Goal: Transaction & Acquisition: Book appointment/travel/reservation

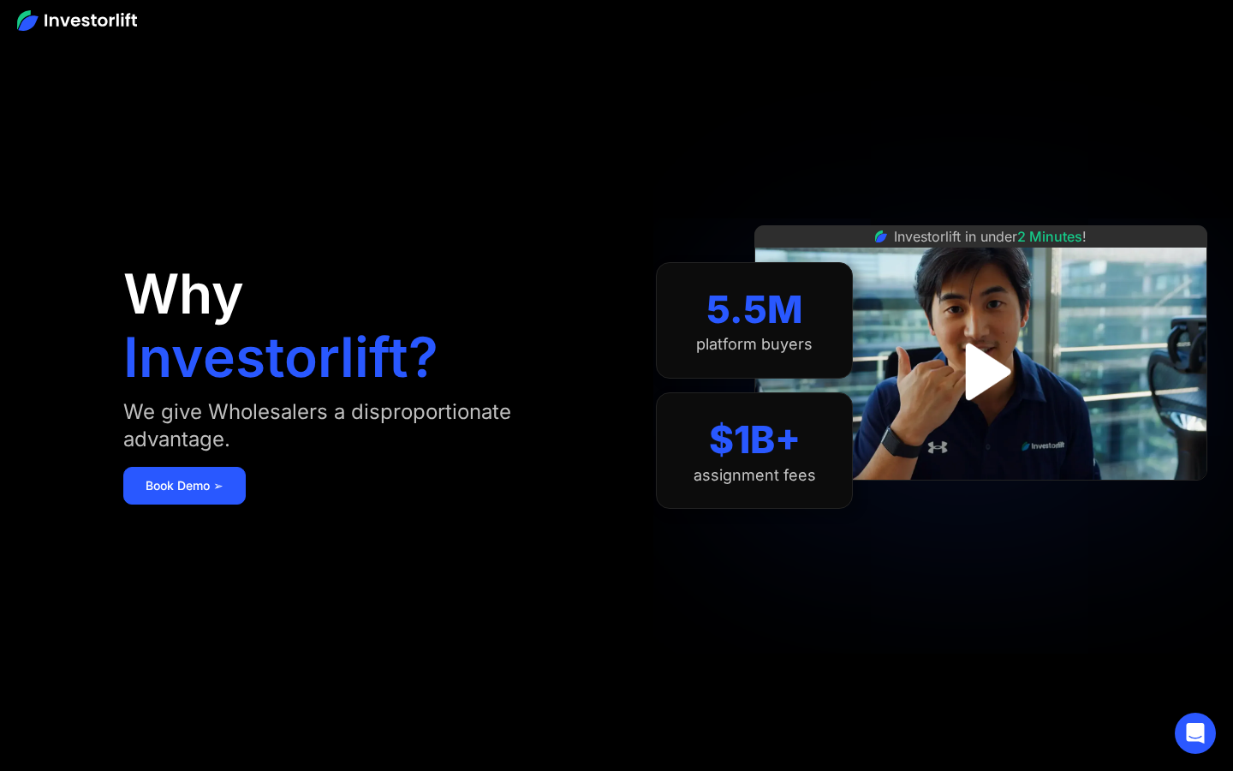
click at [986, 367] on img "open lightbox" at bounding box center [980, 371] width 103 height 103
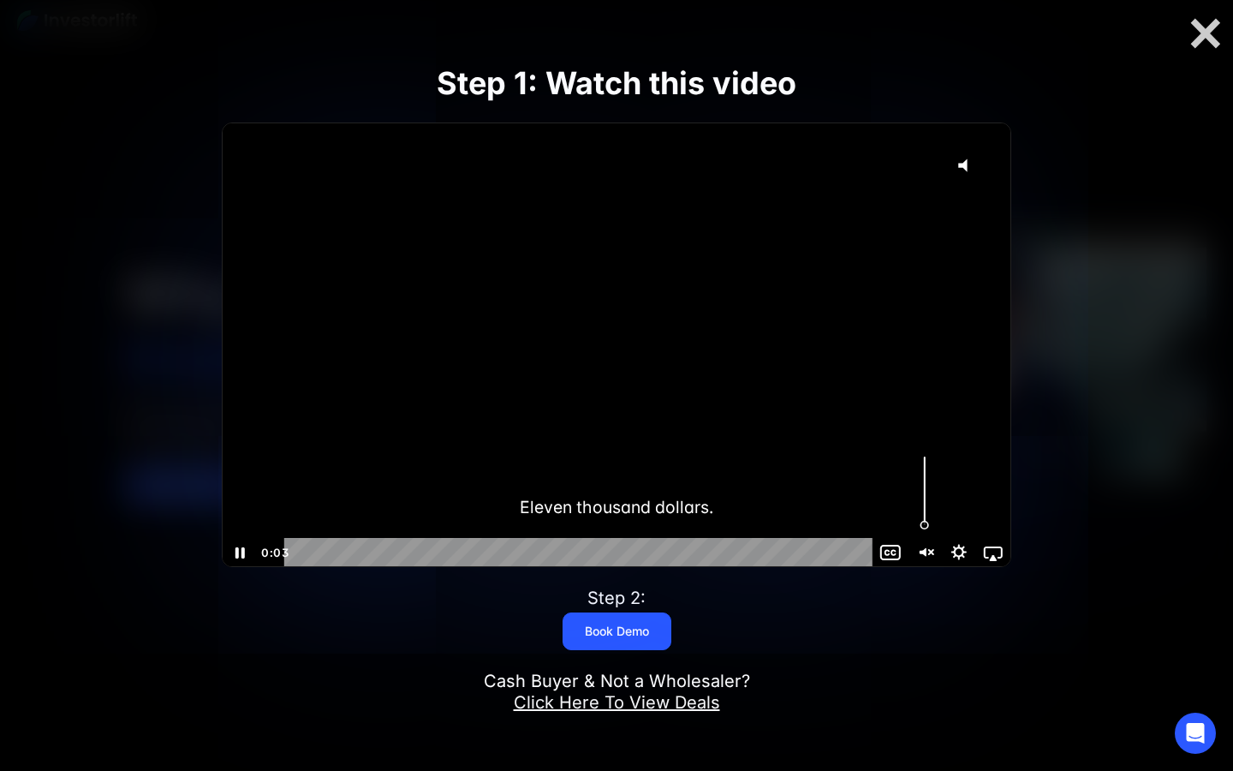
click at [915, 552] on icon "Unmute" at bounding box center [925, 552] width 34 height 29
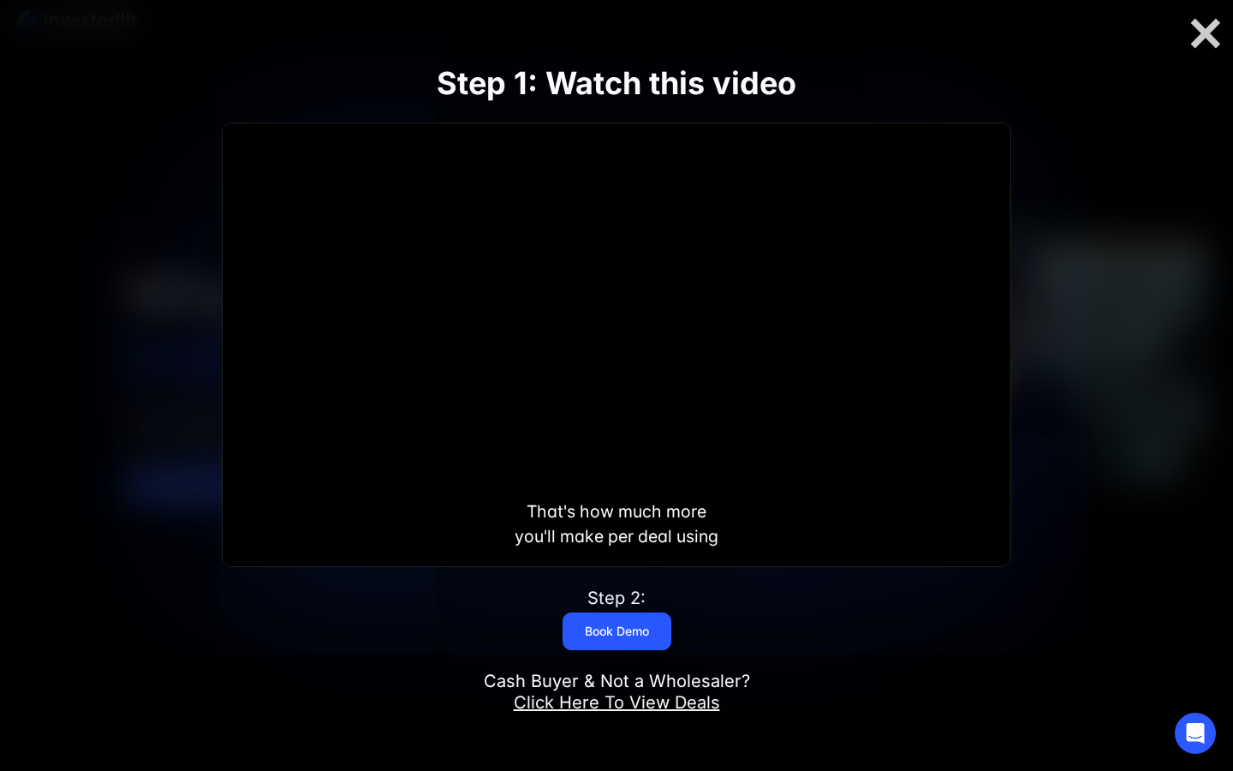
scroll to position [1, 0]
click at [1195, 45] on div at bounding box center [1205, 33] width 55 height 36
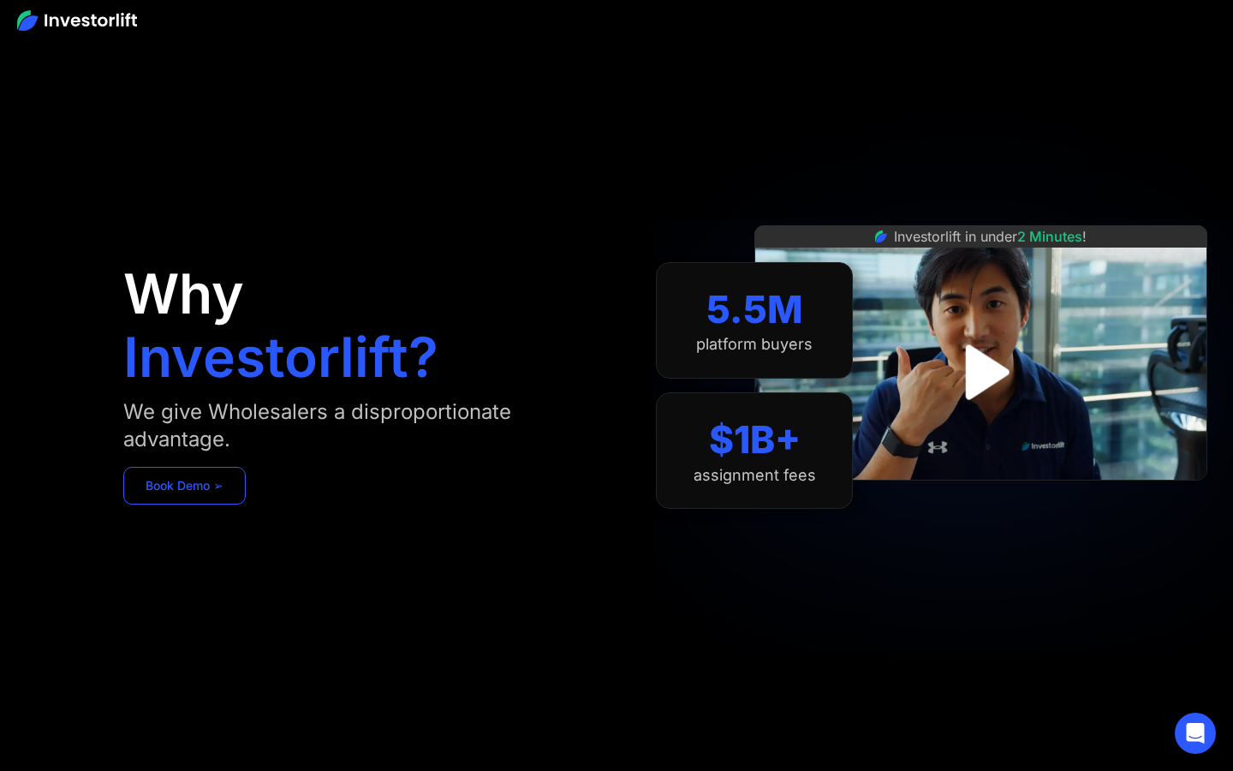
click at [185, 494] on link "Book Demo ➢" at bounding box center [184, 486] width 122 height 38
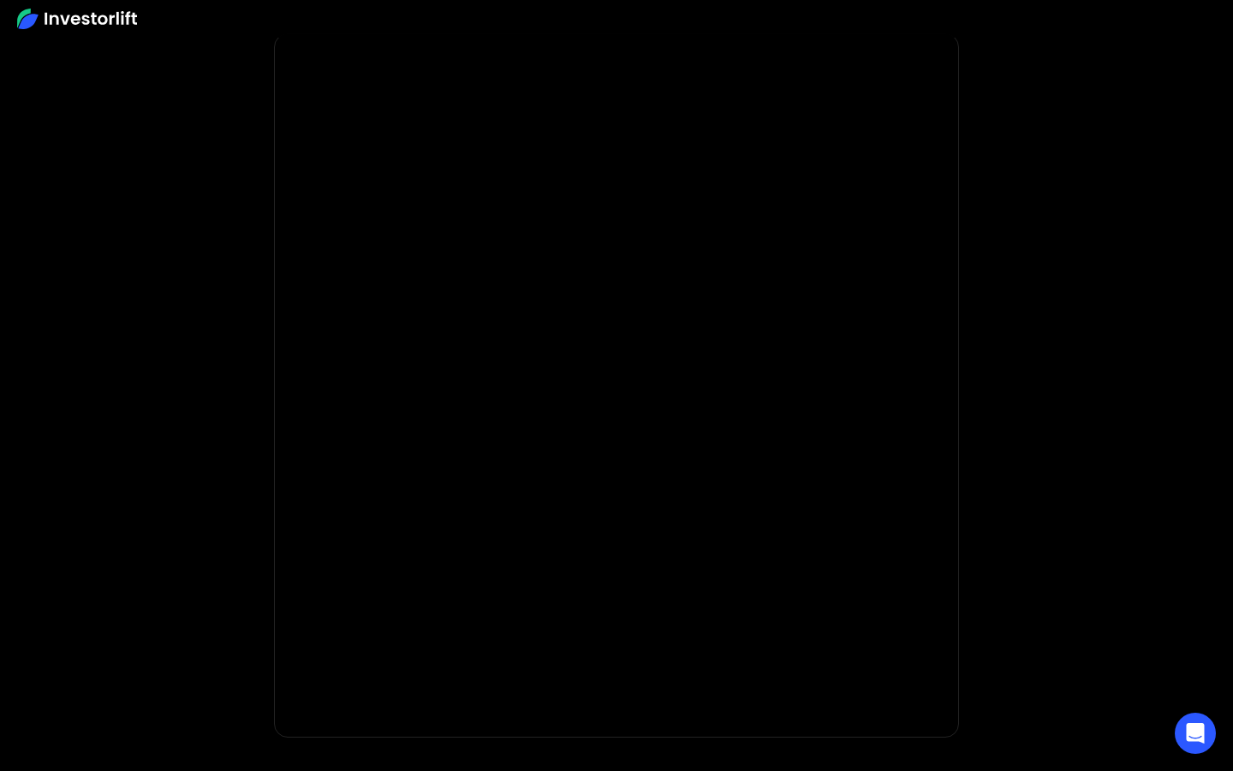
scroll to position [94, 0]
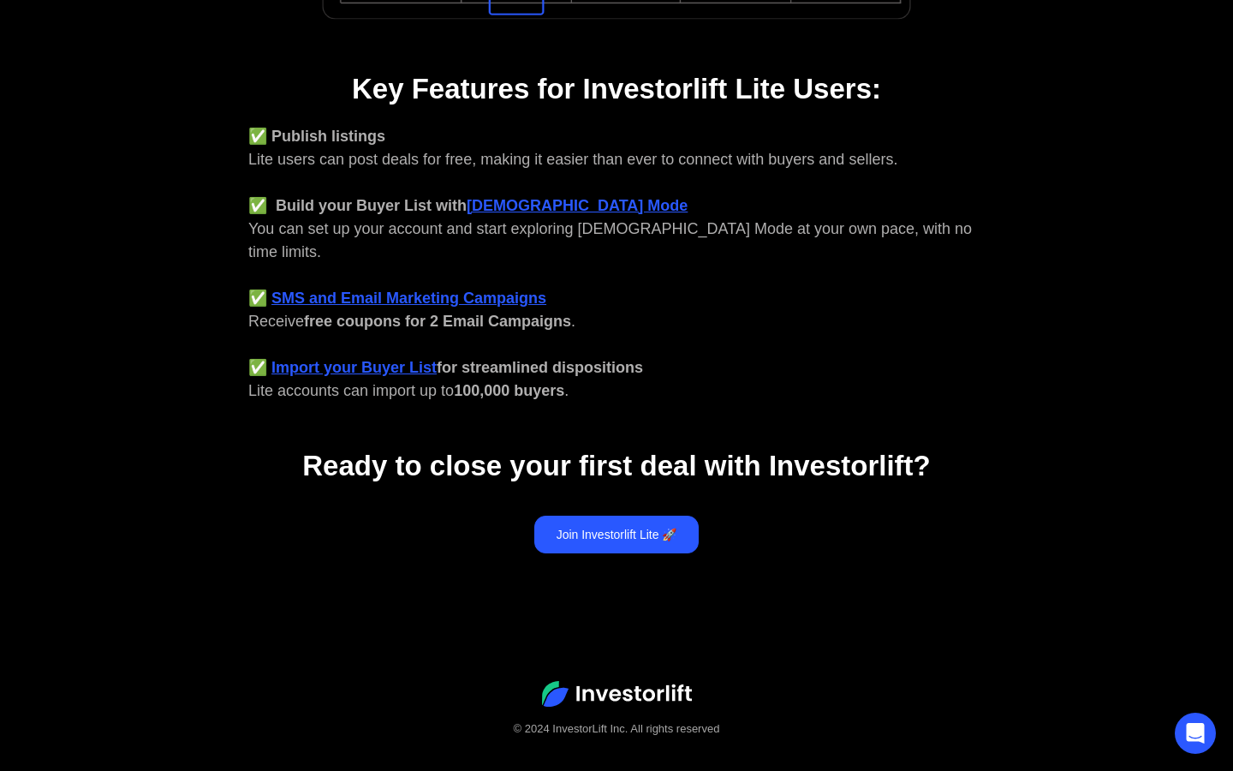
scroll to position [652, 0]
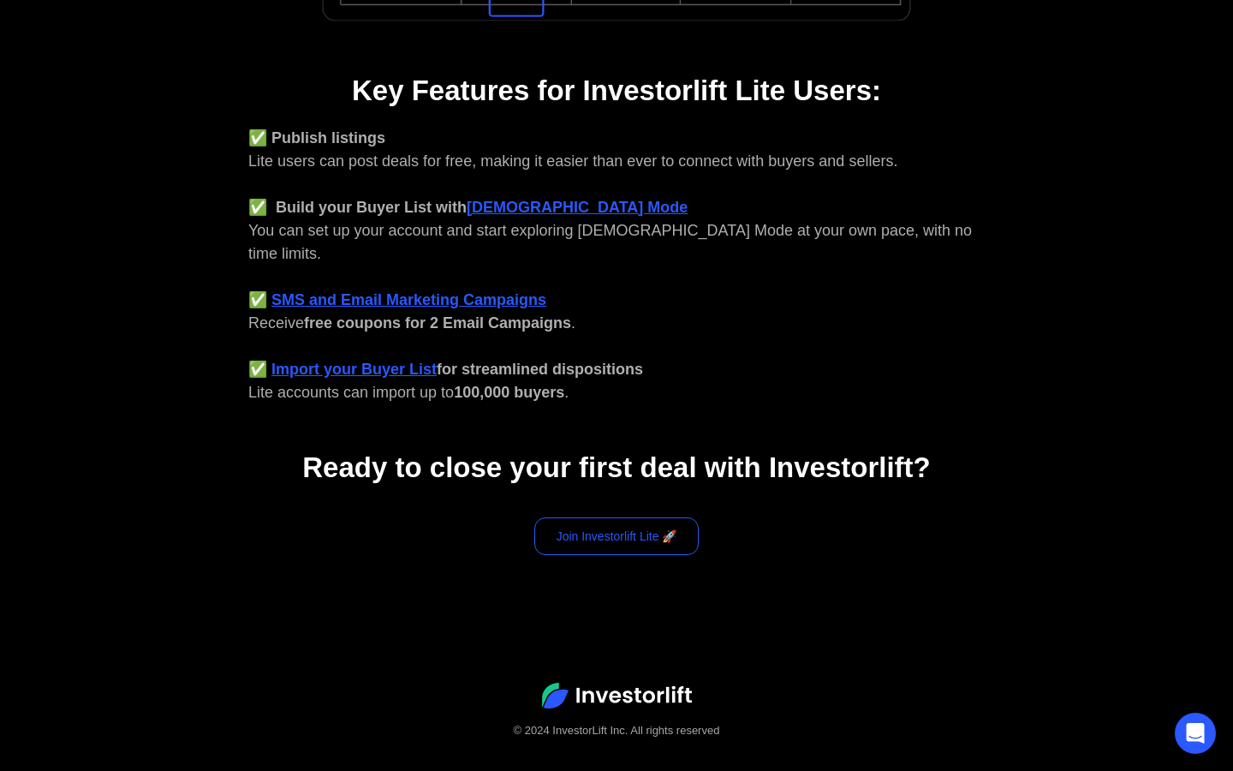
click at [621, 517] on link "Join Investorlift Lite 🚀" at bounding box center [616, 536] width 165 height 38
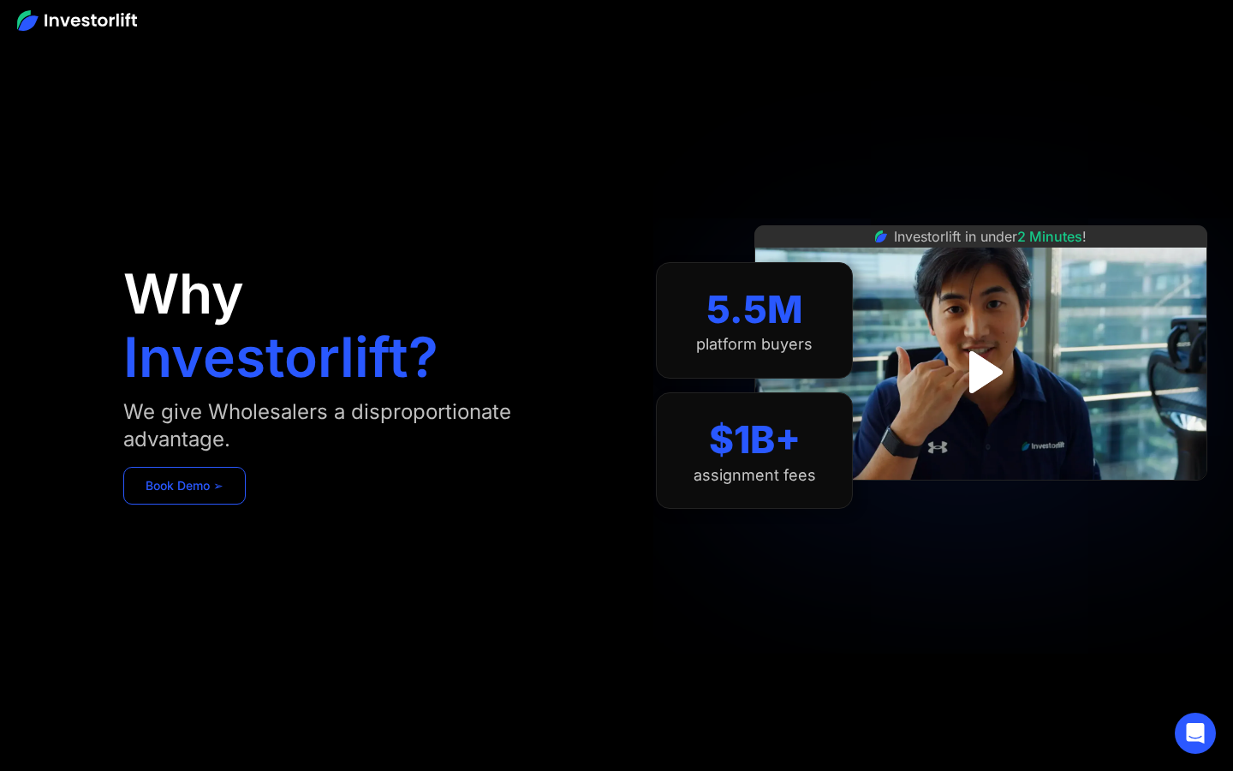
click at [225, 491] on link "Book Demo ➢" at bounding box center [184, 486] width 122 height 38
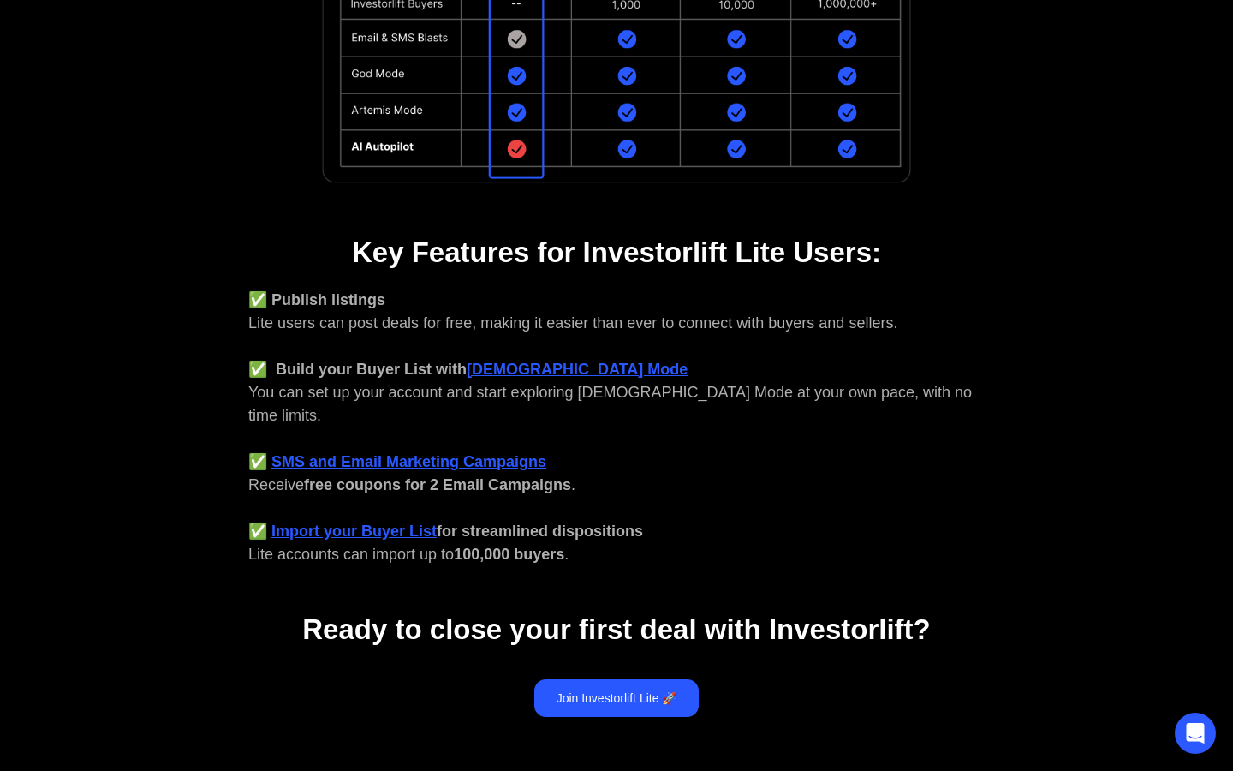
scroll to position [536, 0]
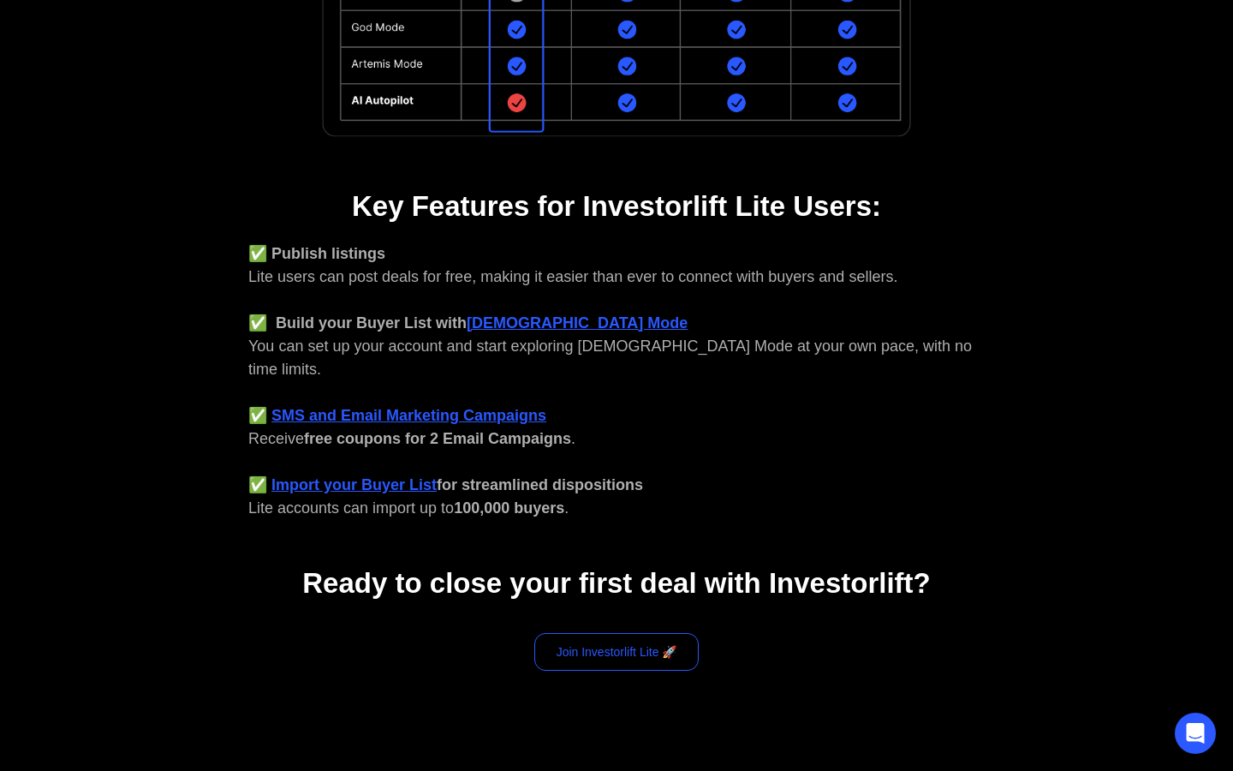
click at [632, 633] on link "Join Investorlift Lite 🚀" at bounding box center [616, 652] width 165 height 38
